Goal: Task Accomplishment & Management: Manage account settings

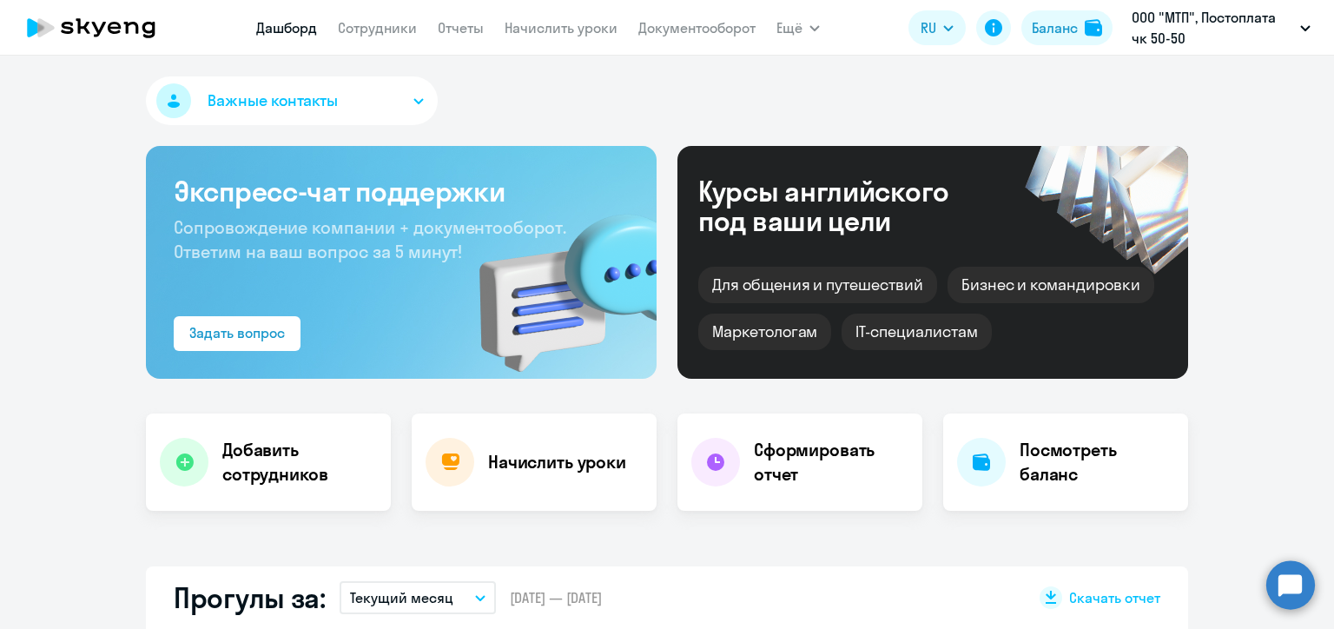
select select "30"
click at [380, 35] on link "Сотрудники" at bounding box center [377, 27] width 79 height 17
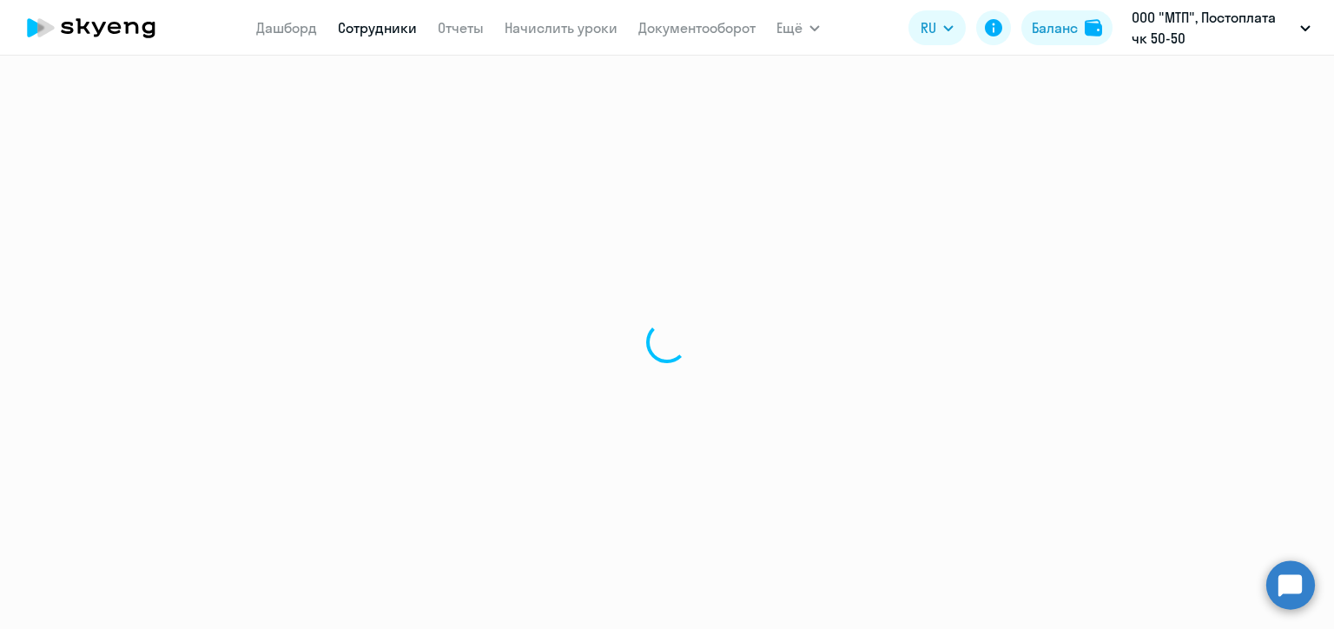
select select "30"
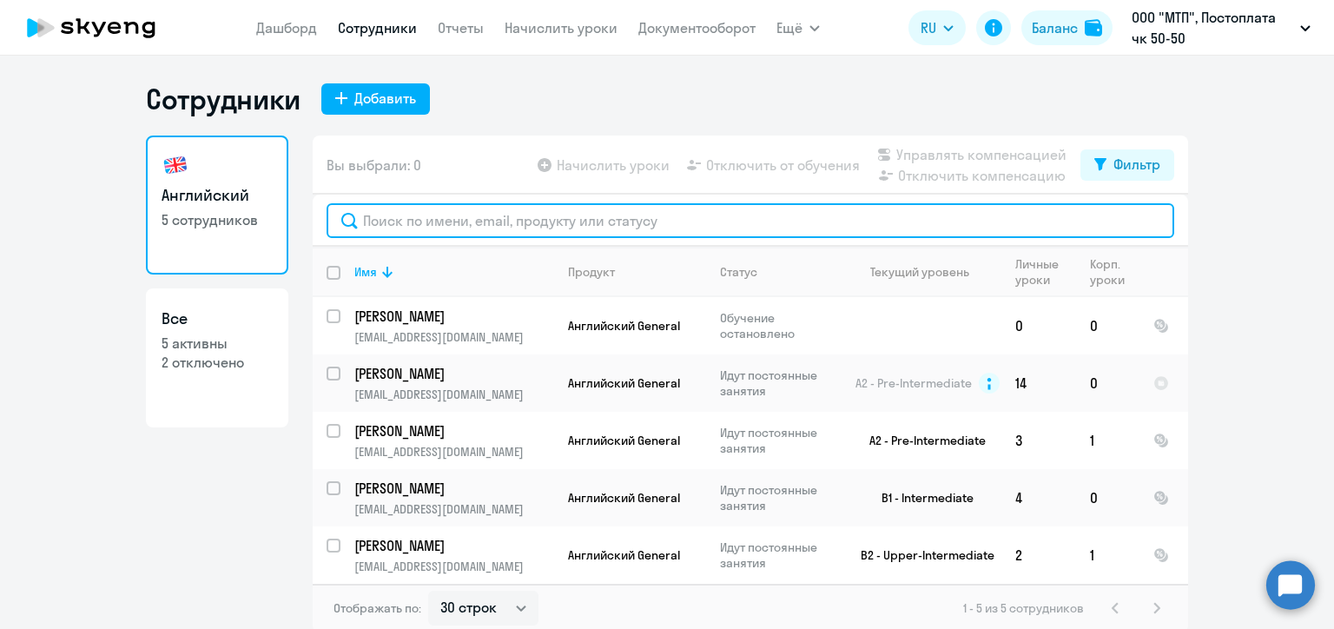
click at [440, 215] on input "text" at bounding box center [751, 220] width 848 height 35
paste input "[PERSON_NAME]"
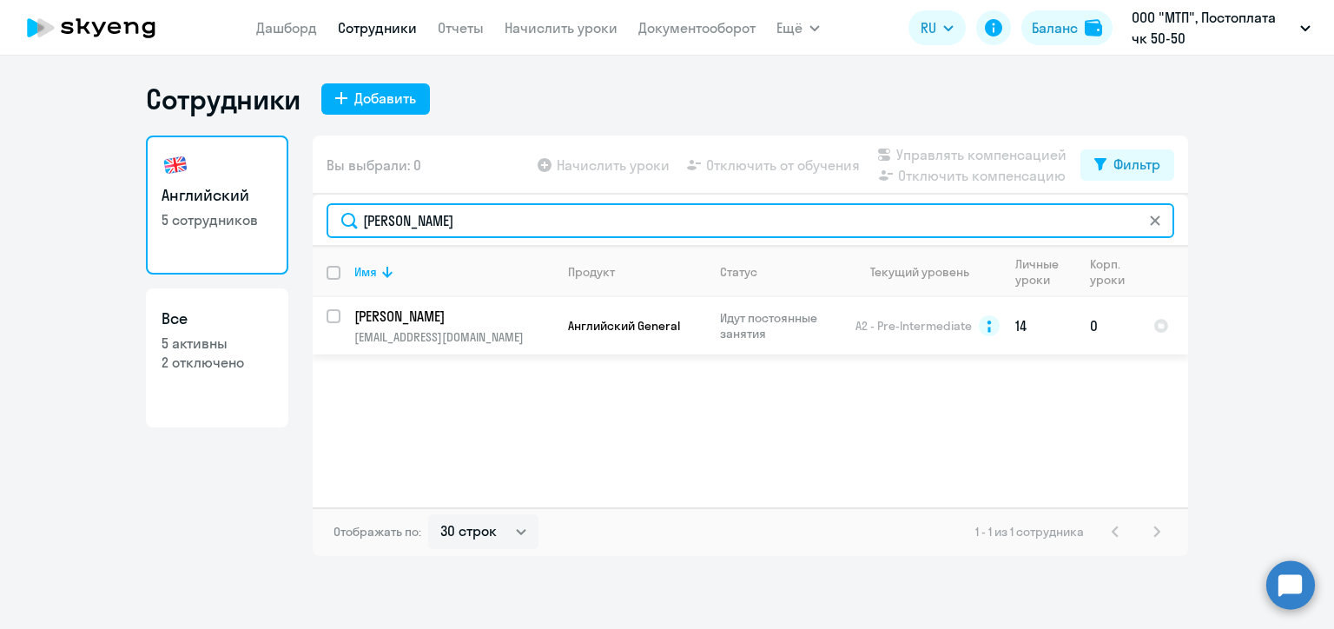
type input "[PERSON_NAME]"
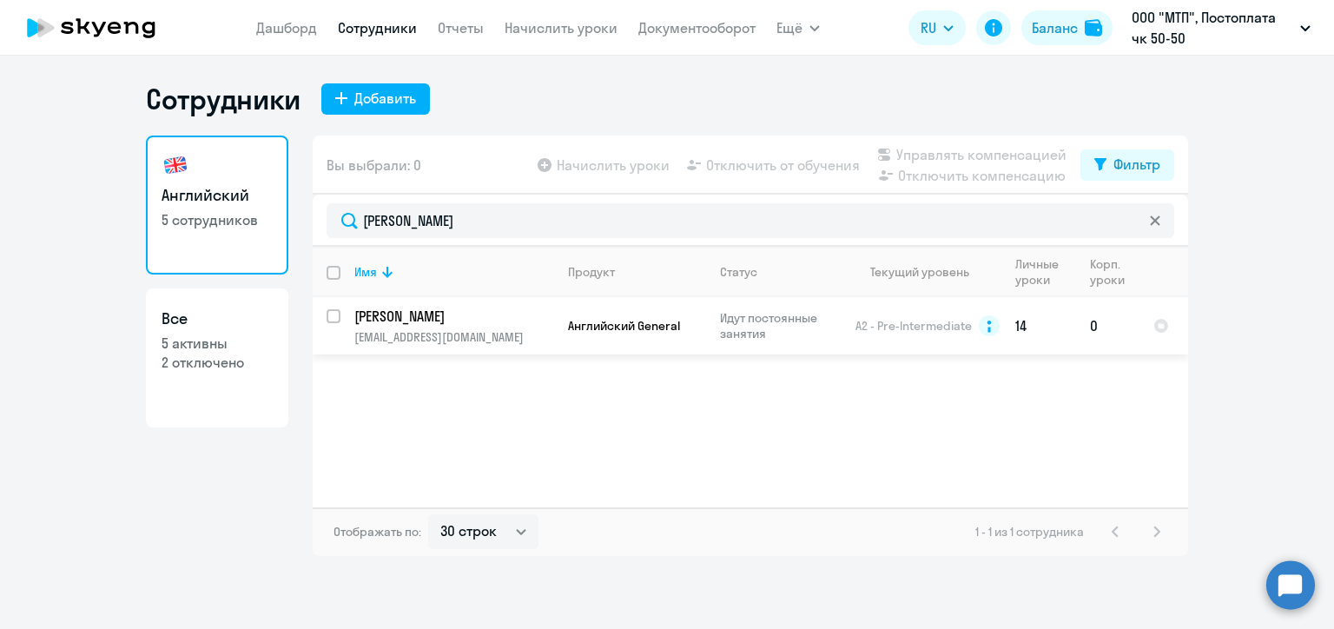
click at [337, 317] on input "select row 7878167" at bounding box center [344, 326] width 35 height 35
checkbox input "true"
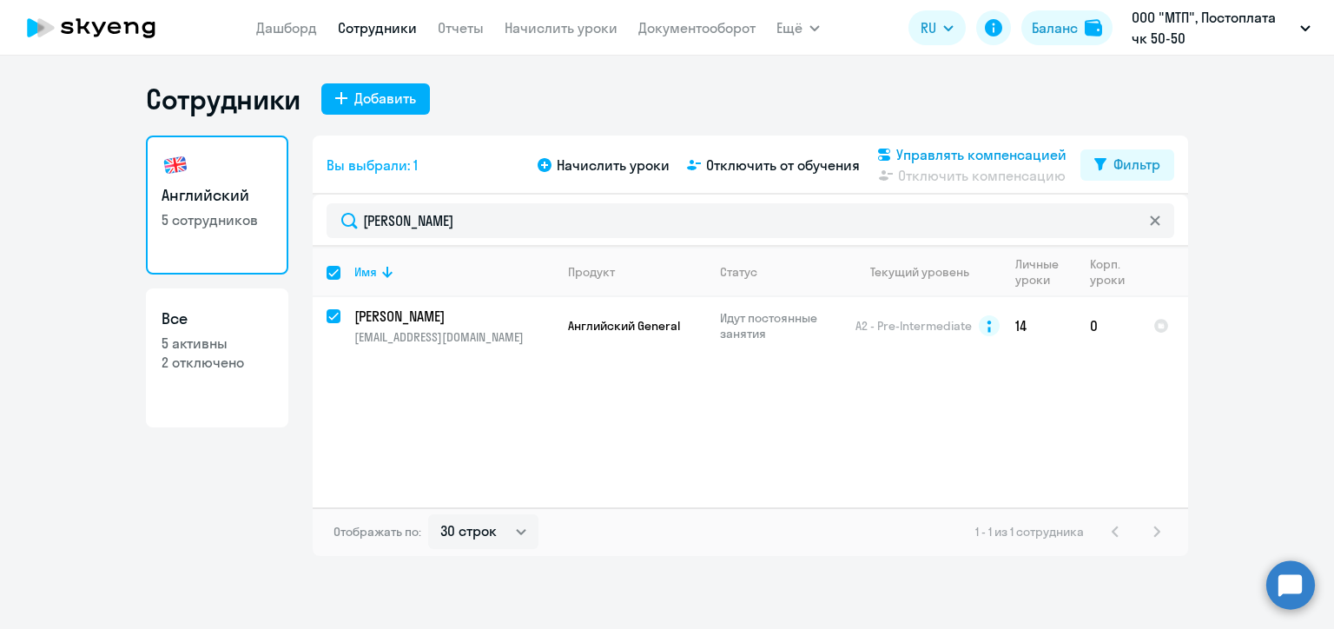
click at [974, 156] on span "Управлять компенсацией" at bounding box center [981, 154] width 170 height 21
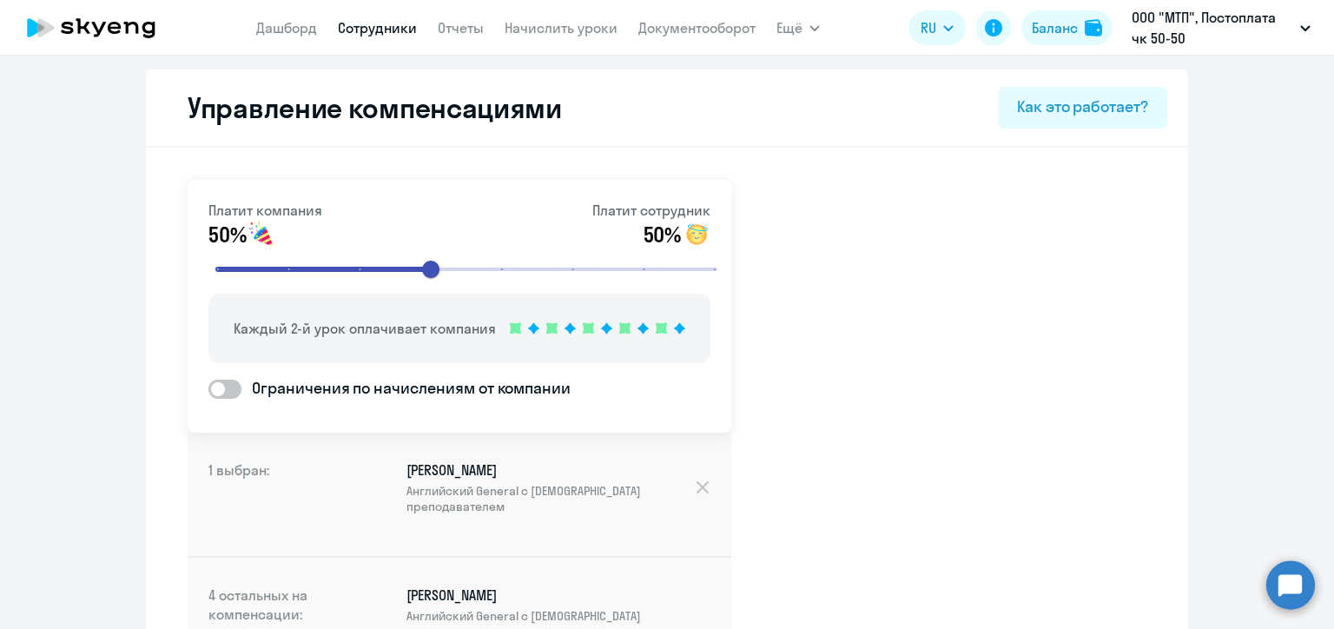
scroll to position [373, 0]
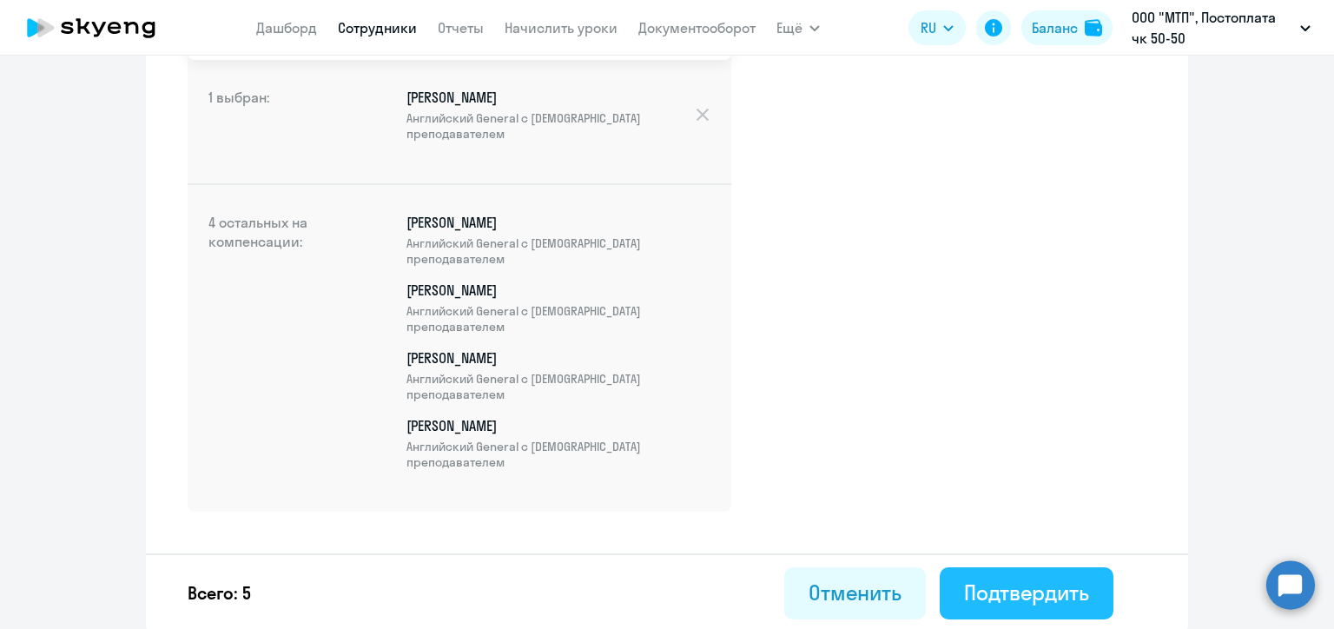
click at [1045, 586] on div "Подтвердить" at bounding box center [1026, 593] width 125 height 28
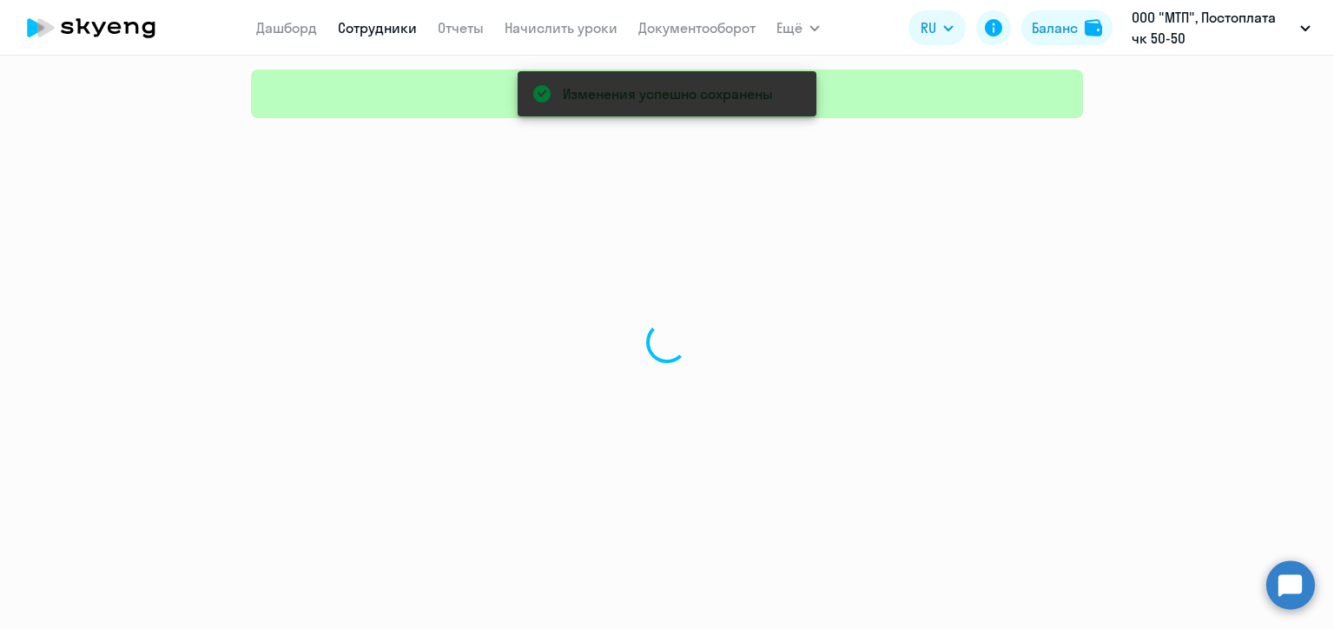
select select "30"
